Goal: Communication & Community: Answer question/provide support

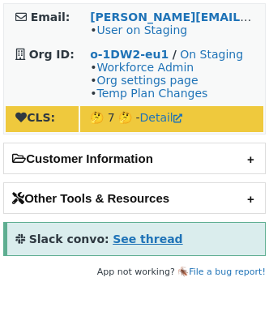
click at [114, 237] on strong "See thread" at bounding box center [148, 238] width 70 height 13
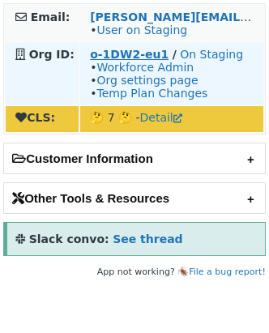
click at [119, 57] on strong "o-1DW2-eu1" at bounding box center [129, 54] width 79 height 13
